Goal: Entertainment & Leisure: Consume media (video, audio)

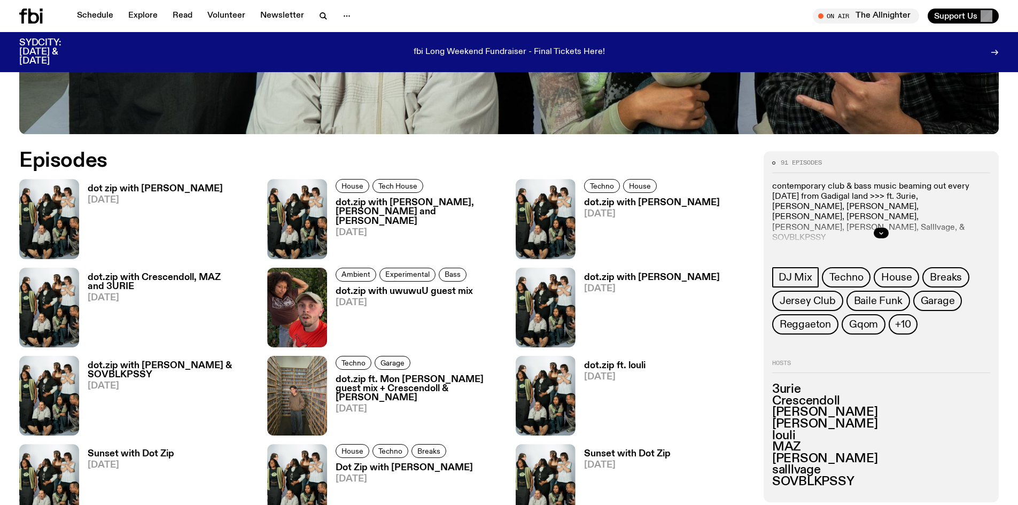
scroll to position [633, 0]
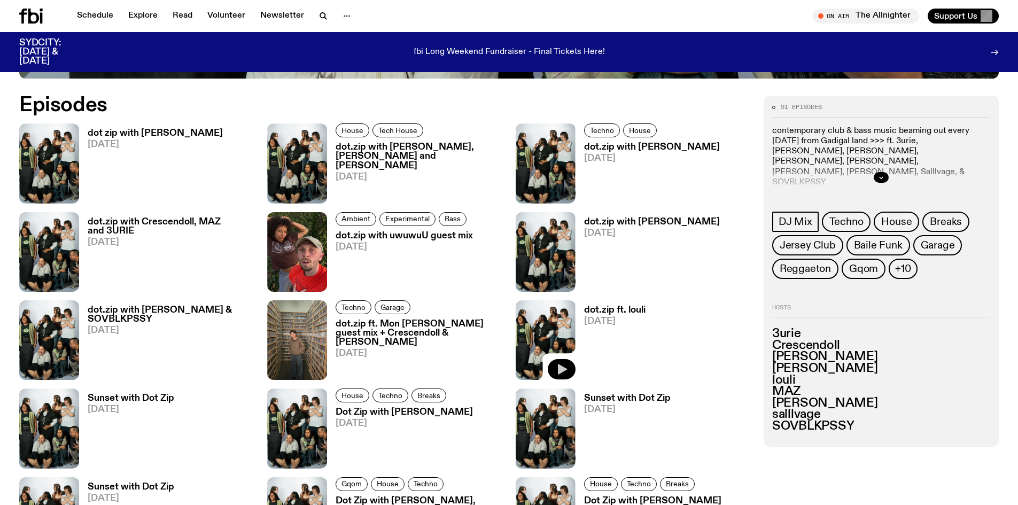
click at [555, 368] on button "button" at bounding box center [562, 369] width 28 height 20
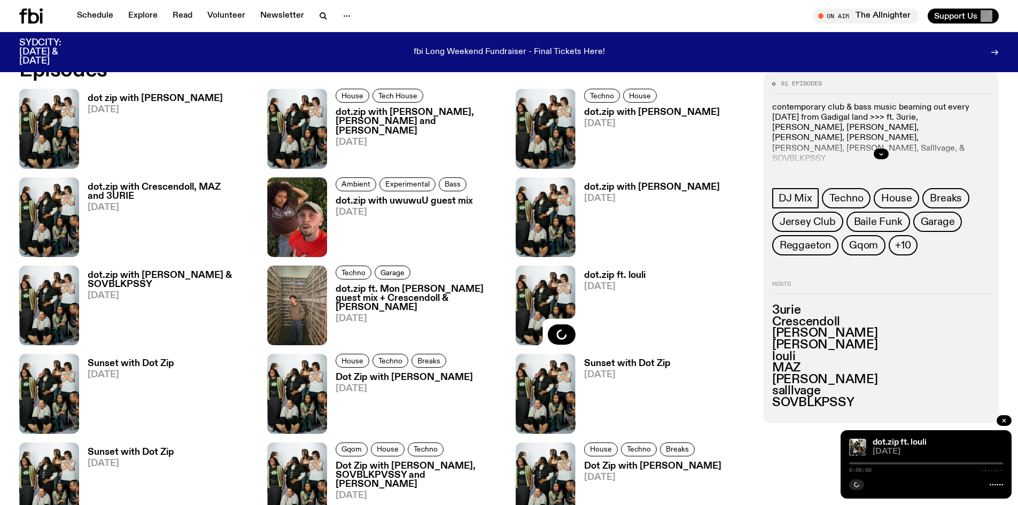
scroll to position [687, 0]
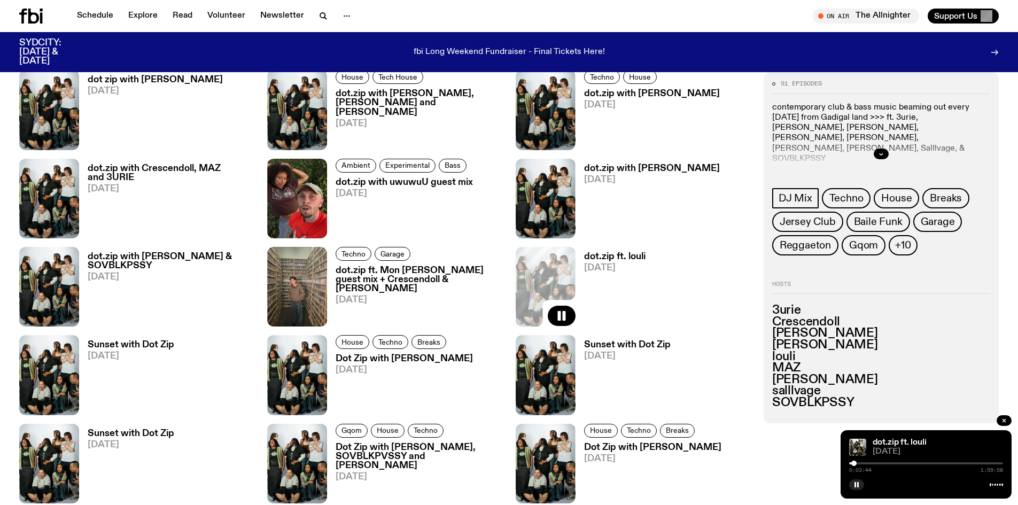
drag, startPoint x: 851, startPoint y: 462, endPoint x: 877, endPoint y: 463, distance: 26.7
click at [857, 462] on div at bounding box center [854, 463] width 5 height 5
drag, startPoint x: 885, startPoint y: 465, endPoint x: 892, endPoint y: 466, distance: 6.5
click at [878, 466] on div at bounding box center [874, 463] width 5 height 5
drag, startPoint x: 891, startPoint y: 463, endPoint x: 904, endPoint y: 460, distance: 13.7
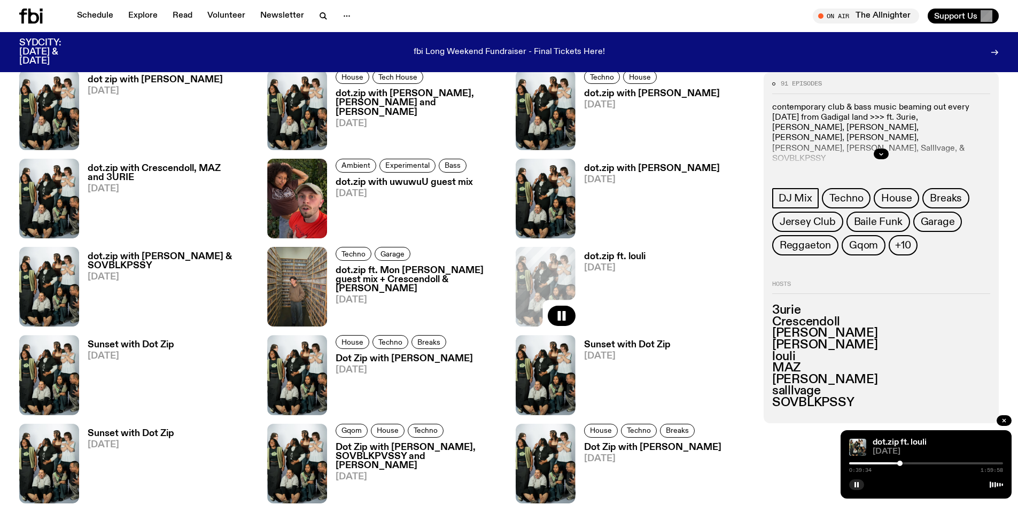
click at [903, 461] on div at bounding box center [900, 463] width 5 height 5
drag, startPoint x: 905, startPoint y: 464, endPoint x: 917, endPoint y: 465, distance: 12.3
click at [916, 465] on div at bounding box center [916, 463] width 5 height 5
click at [919, 465] on div "0:52:09 1:59:58" at bounding box center [926, 466] width 154 height 13
drag, startPoint x: 921, startPoint y: 463, endPoint x: 933, endPoint y: 459, distance: 12.9
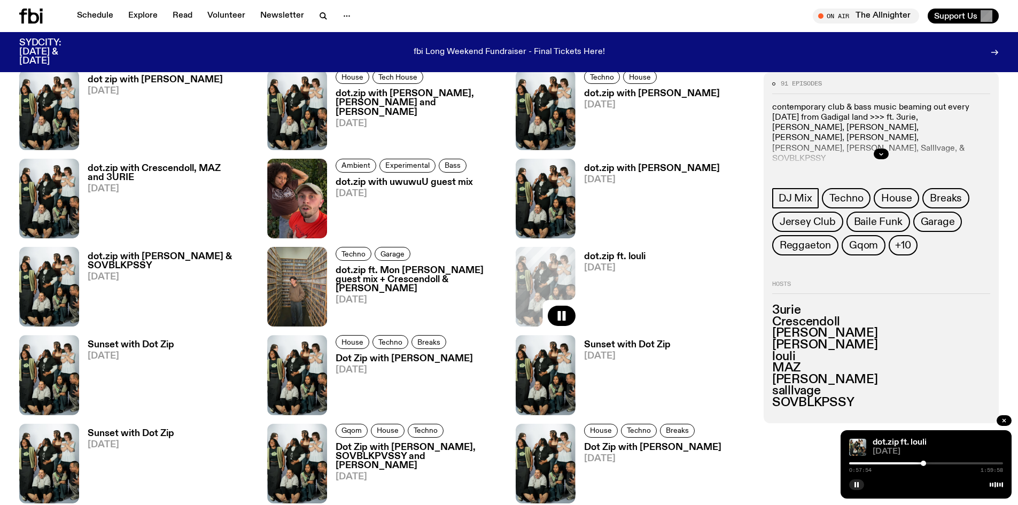
click at [931, 460] on div "dot.zip ft. louli [DATE] 0:57:54 1:59:58" at bounding box center [926, 464] width 171 height 68
drag, startPoint x: 926, startPoint y: 463, endPoint x: 938, endPoint y: 466, distance: 12.1
click at [937, 466] on div "1:03:22 1:59:58" at bounding box center [926, 466] width 154 height 13
drag, startPoint x: 932, startPoint y: 462, endPoint x: 953, endPoint y: 462, distance: 21.4
click at [934, 462] on div at bounding box center [931, 463] width 5 height 5
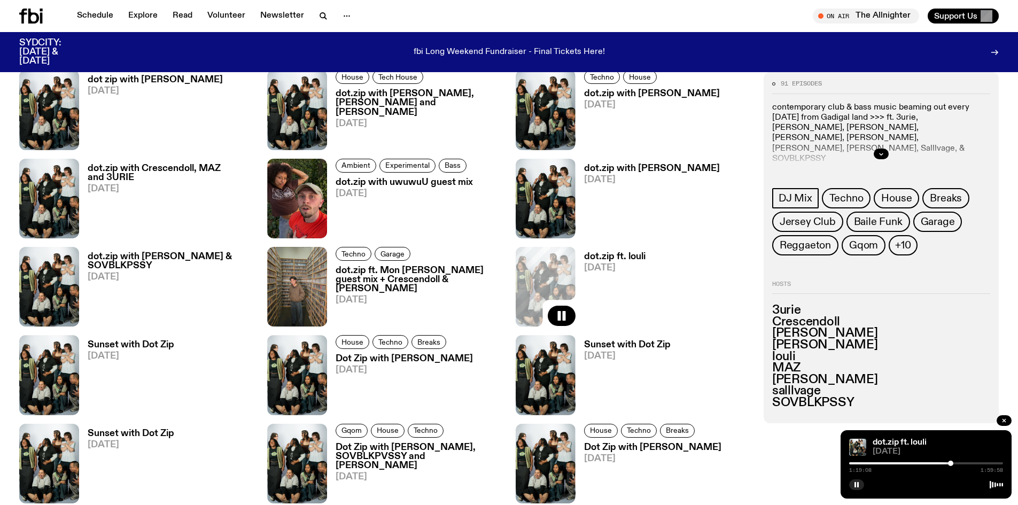
drag, startPoint x: 951, startPoint y: 465, endPoint x: 976, endPoint y: 460, distance: 25.0
click at [975, 460] on div "1:19:08 1:59:58" at bounding box center [926, 466] width 154 height 13
click at [860, 486] on icon "button" at bounding box center [857, 485] width 6 height 6
